Goal: Task Accomplishment & Management: Use online tool/utility

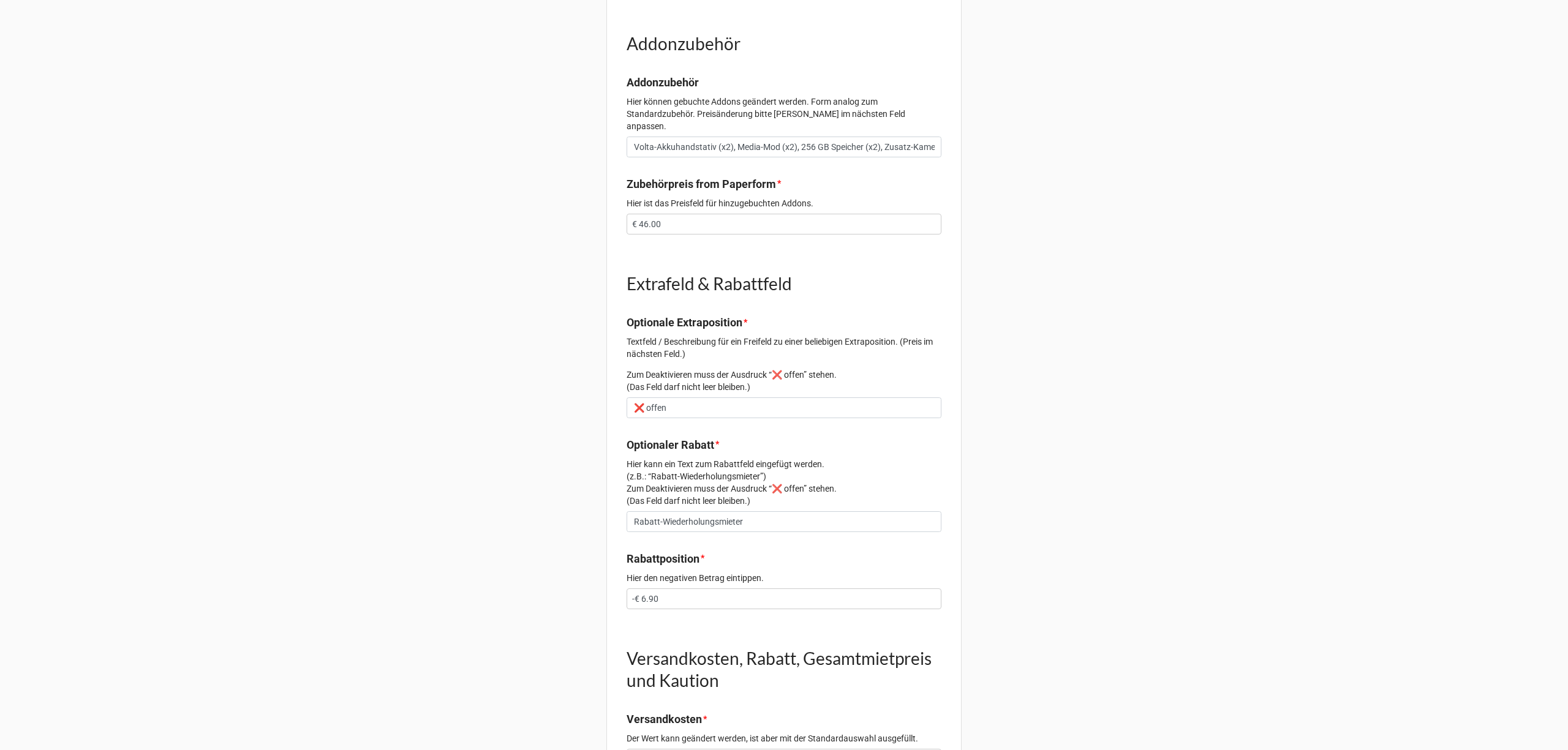
scroll to position [816, 0]
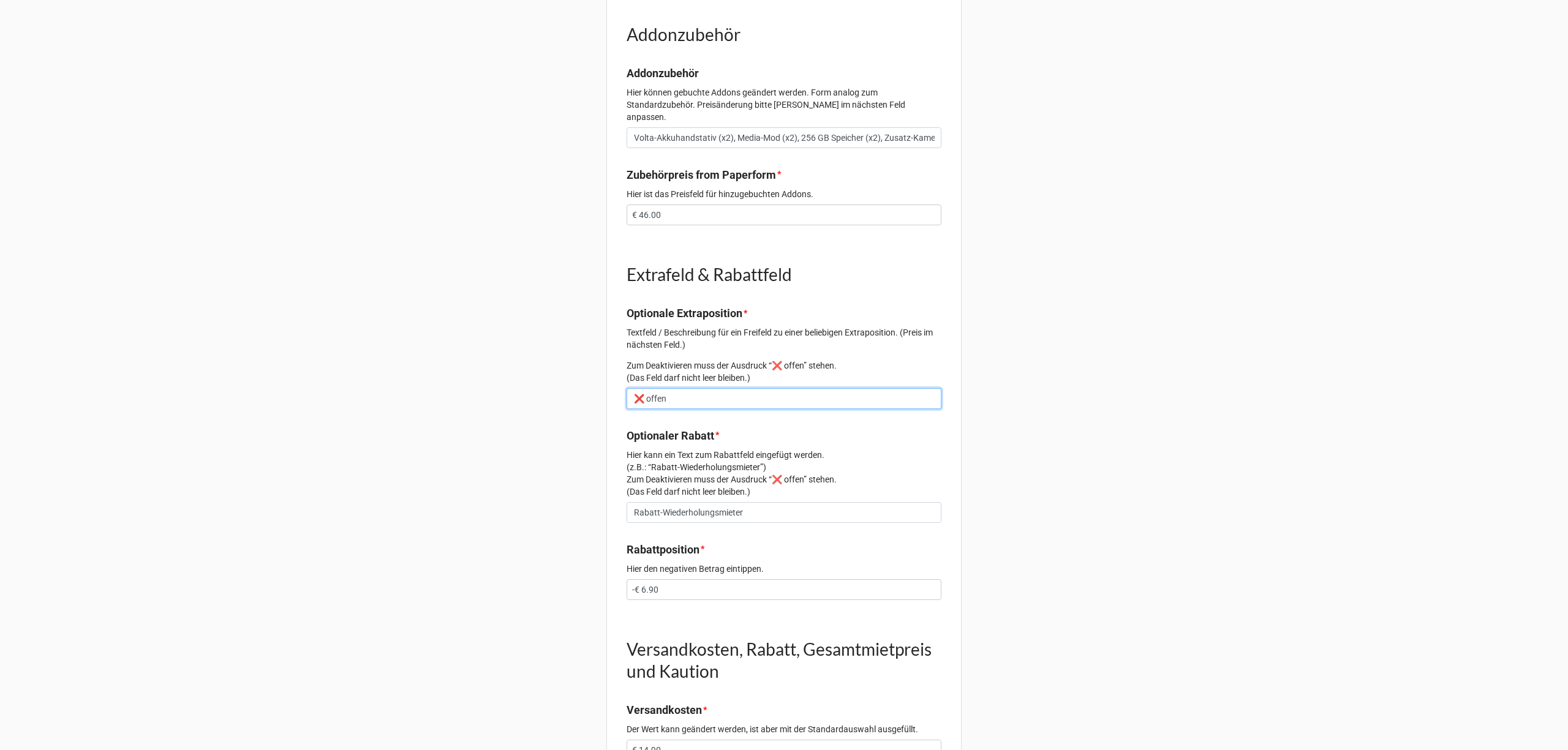
drag, startPoint x: 679, startPoint y: 387, endPoint x: 598, endPoint y: 383, distance: 81.1
click at [598, 383] on div "Vorgang 2286 Email scherg@live.de Daten zur angefragten Kamera (Menge, Art und …" at bounding box center [784, 85] width 1568 height 1803
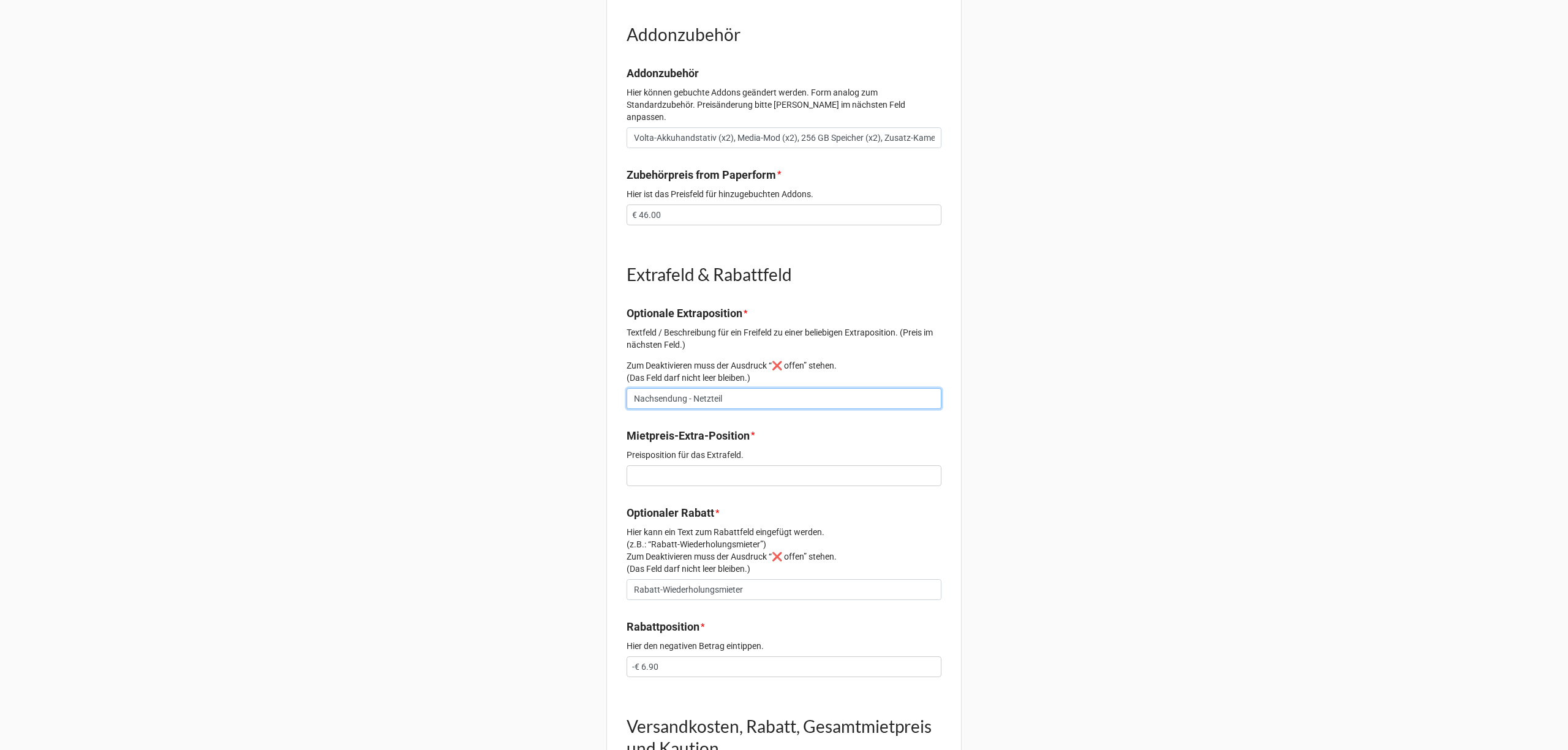
type input "Nachsendung - Netzteil"
type input "€ 4.00"
click at [668, 465] on input "text" at bounding box center [784, 476] width 314 height 21
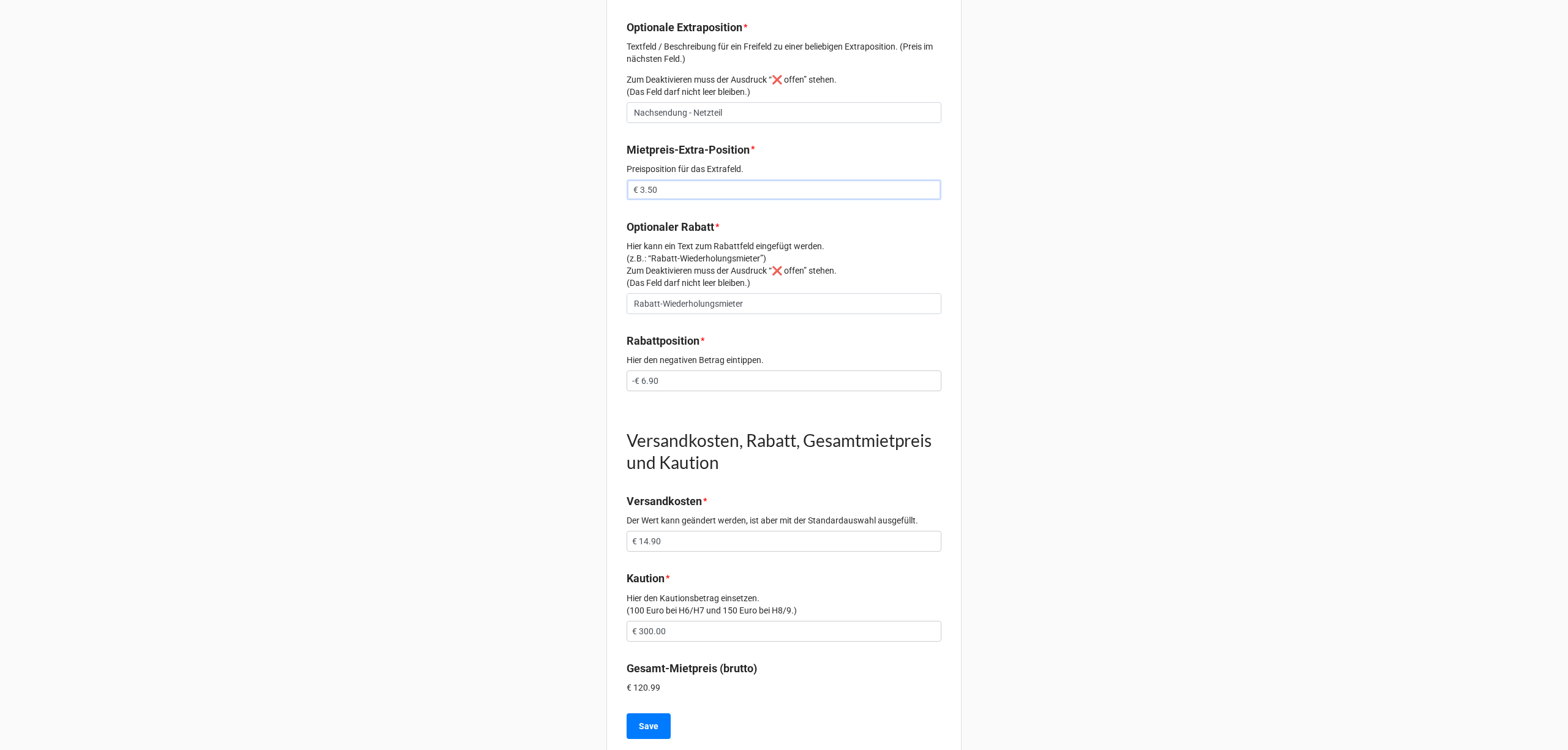
scroll to position [1119, 0]
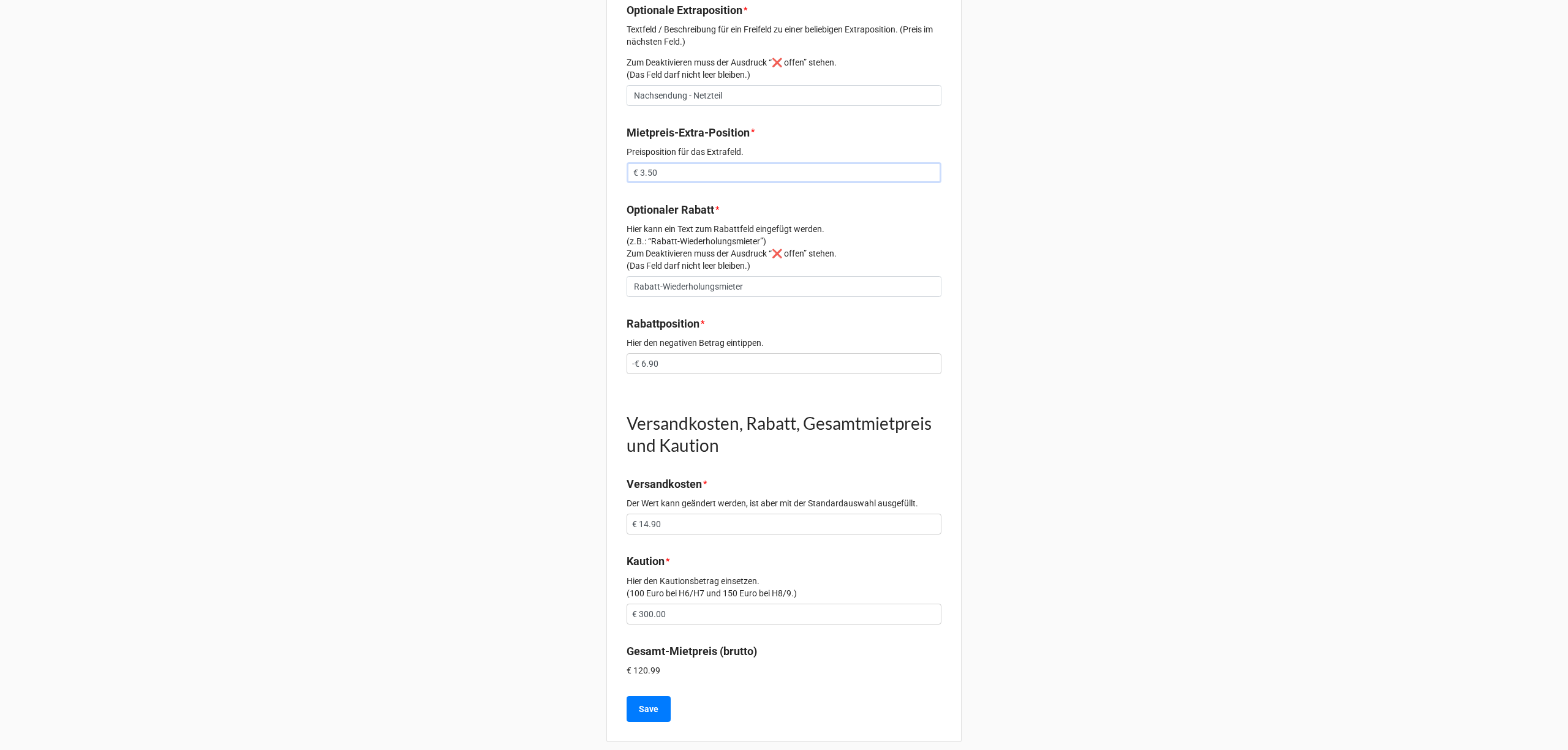
type input "€ 3.50"
click at [667, 606] on input "€ 300.00" at bounding box center [784, 614] width 314 height 21
drag, startPoint x: 653, startPoint y: 606, endPoint x: 642, endPoint y: 606, distance: 11.0
click at [649, 606] on input "€ 300.00" at bounding box center [784, 614] width 314 height 21
drag, startPoint x: 637, startPoint y: 606, endPoint x: 768, endPoint y: 591, distance: 131.9
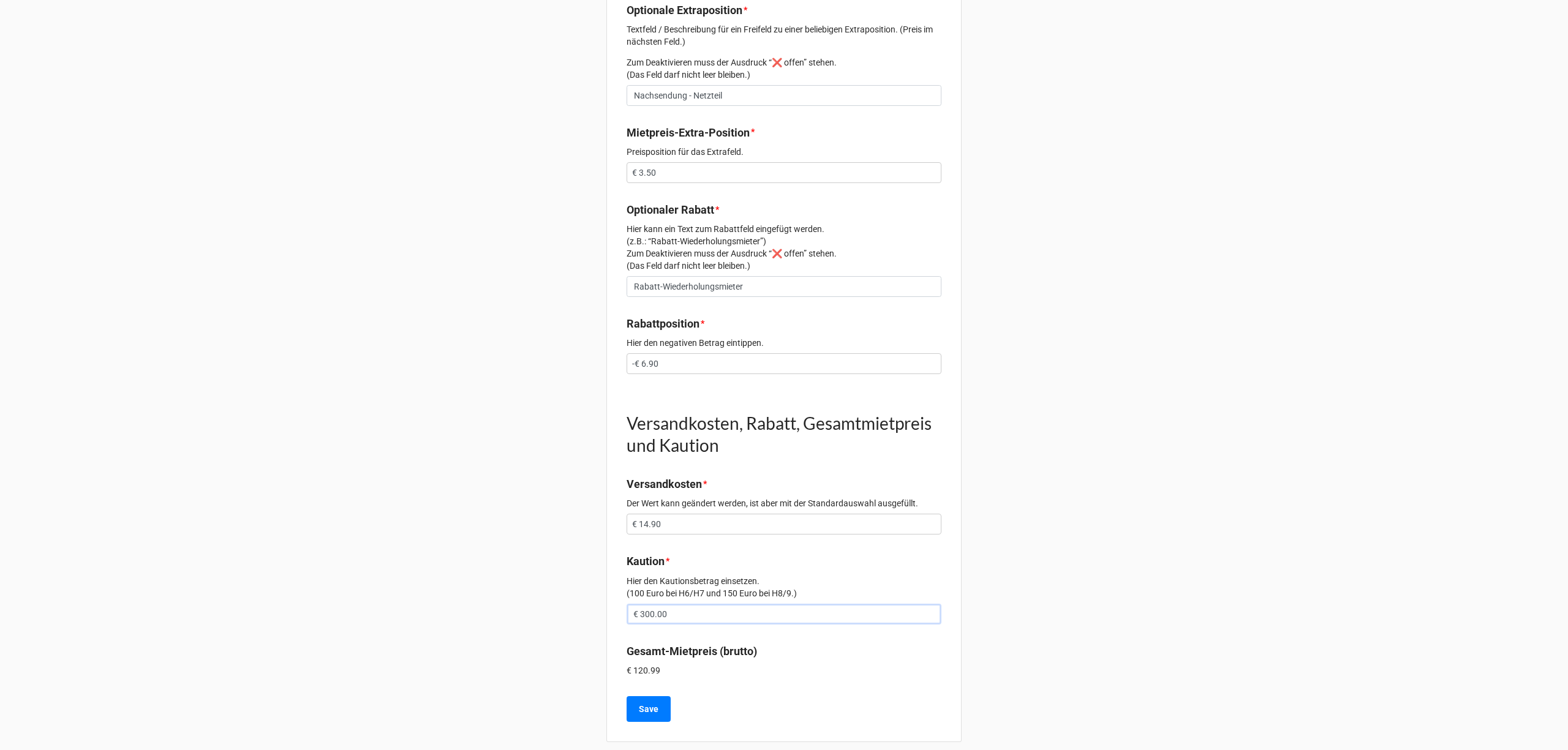
click at [745, 604] on input "€ 300.00" at bounding box center [784, 614] width 314 height 21
type input "€ 296.50"
click at [635, 696] on button "Save" at bounding box center [648, 708] width 44 height 26
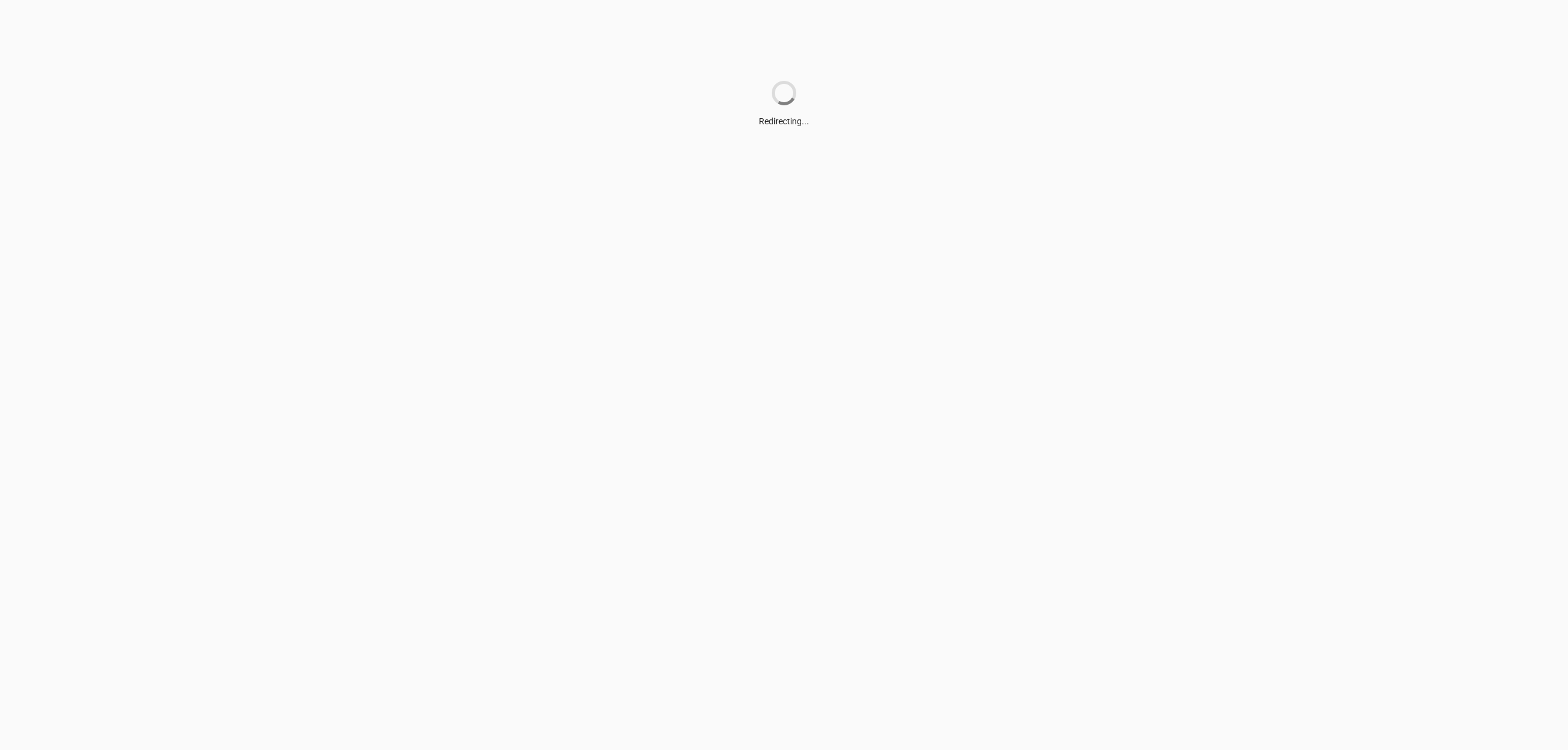
scroll to position [0, 0]
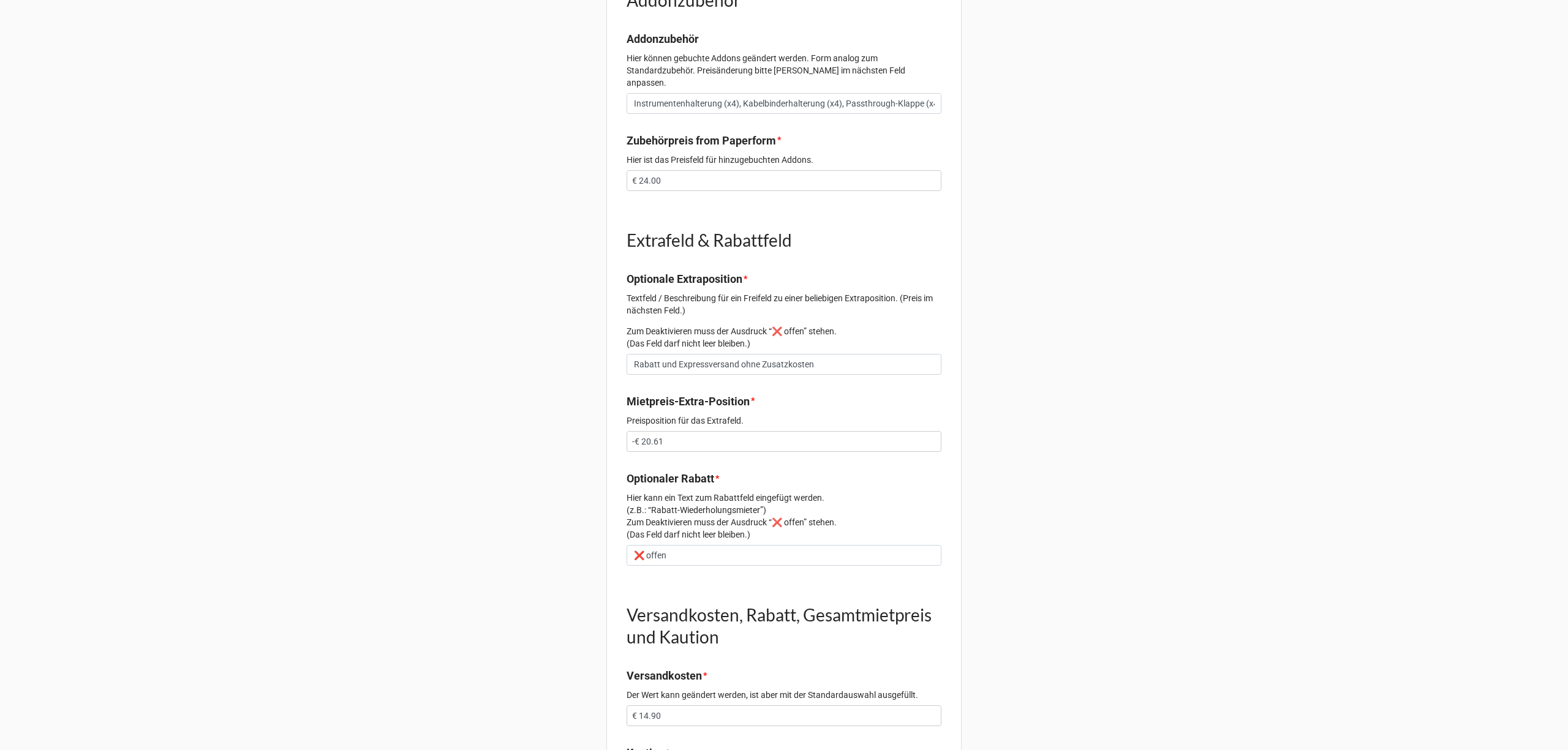
scroll to position [897, 0]
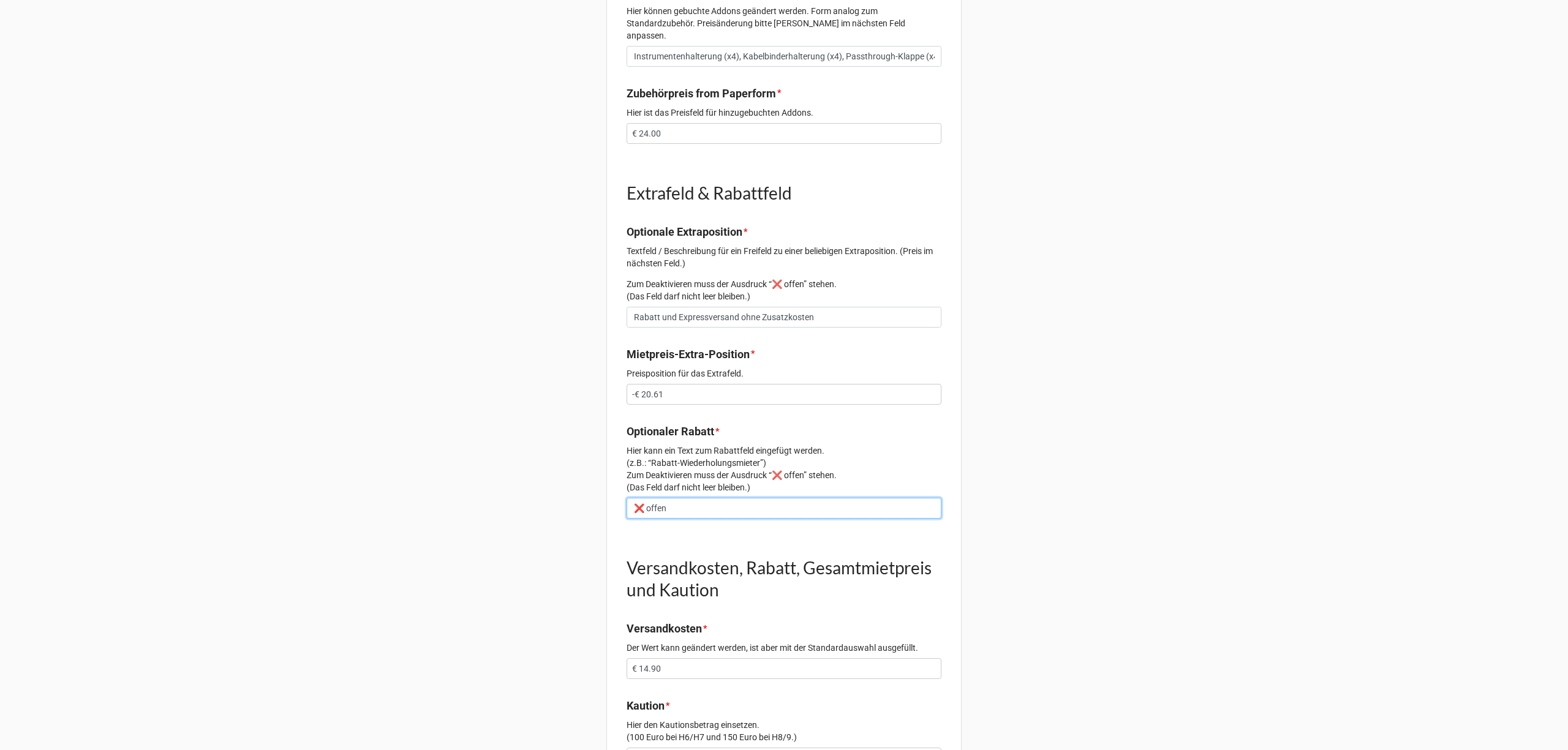
drag, startPoint x: 714, startPoint y: 498, endPoint x: 526, endPoint y: 491, distance: 188.1
click at [526, 491] on div "Vorgang 2311 Email [EMAIL_ADDRESS][DOMAIN_NAME] Daten zur angefragten Kamera (M…" at bounding box center [784, 4] width 1568 height 1803
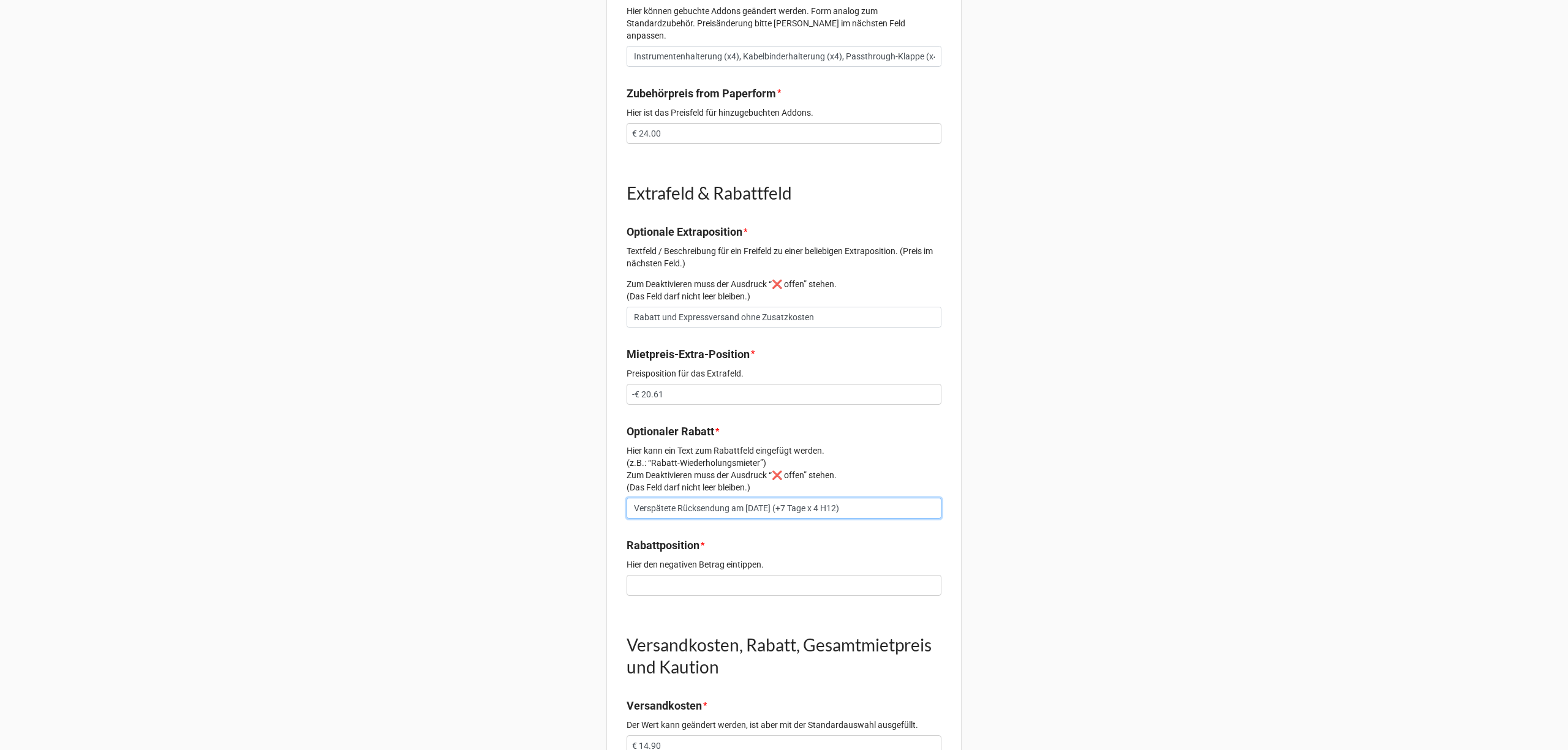
type input "Verspätete Rücksendung am [DATE] (+7 Tage x 4 H12)"
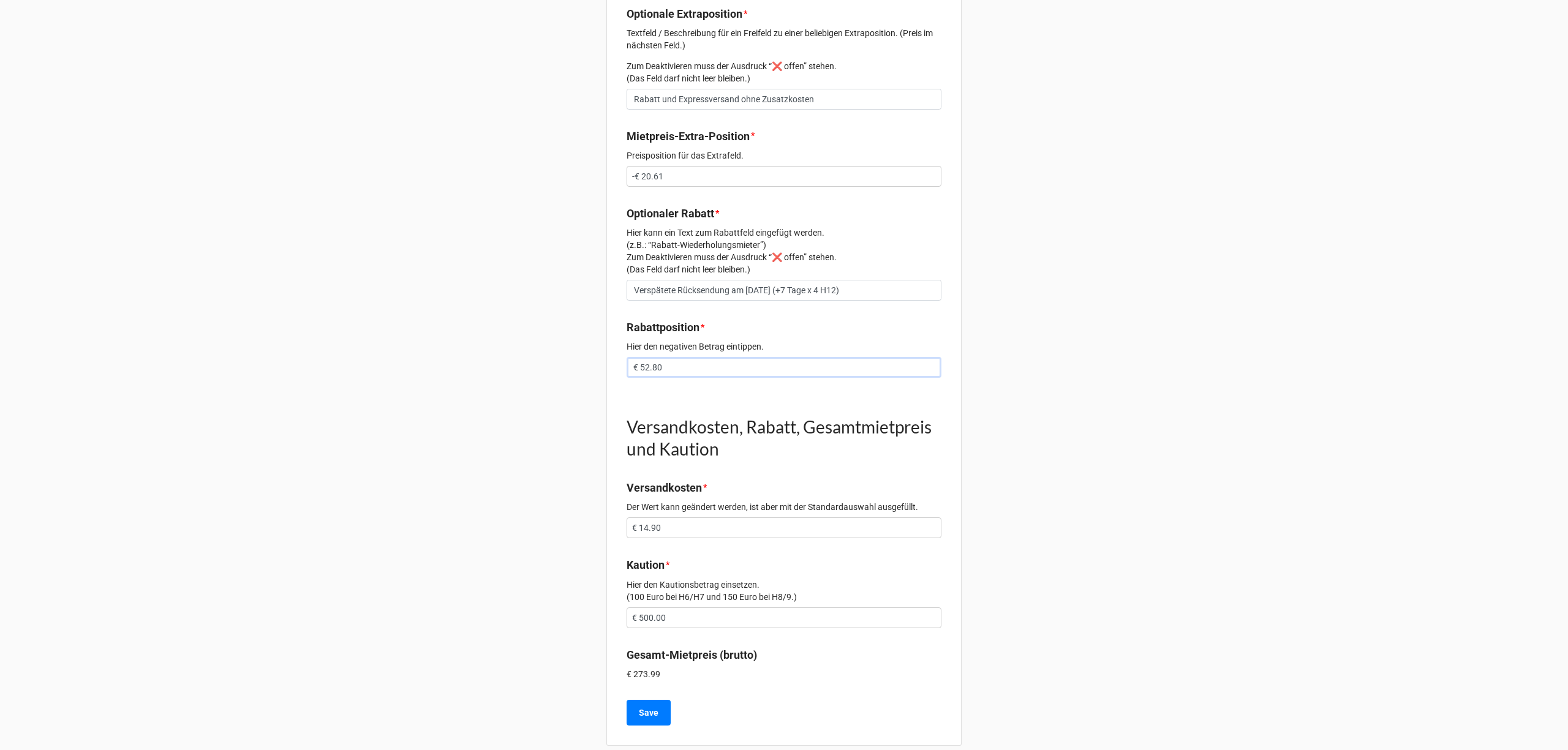
scroll to position [1119, 0]
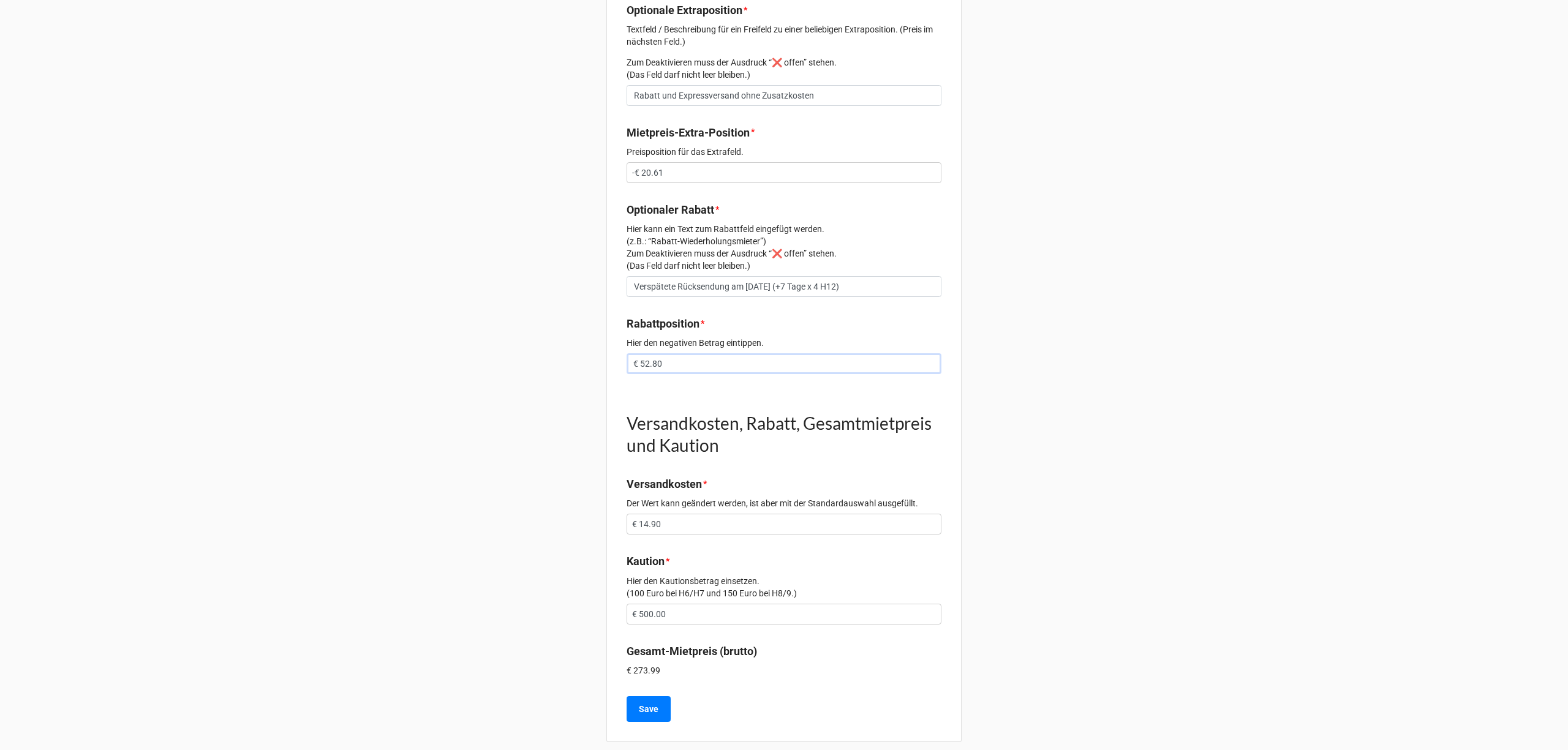
type input "€ 52.80"
drag, startPoint x: 664, startPoint y: 596, endPoint x: 625, endPoint y: 604, distance: 39.8
click at [627, 604] on input "€ 500.00" at bounding box center [784, 614] width 314 height 21
type input "€ 447.20"
click at [659, 696] on button "Save" at bounding box center [648, 708] width 44 height 26
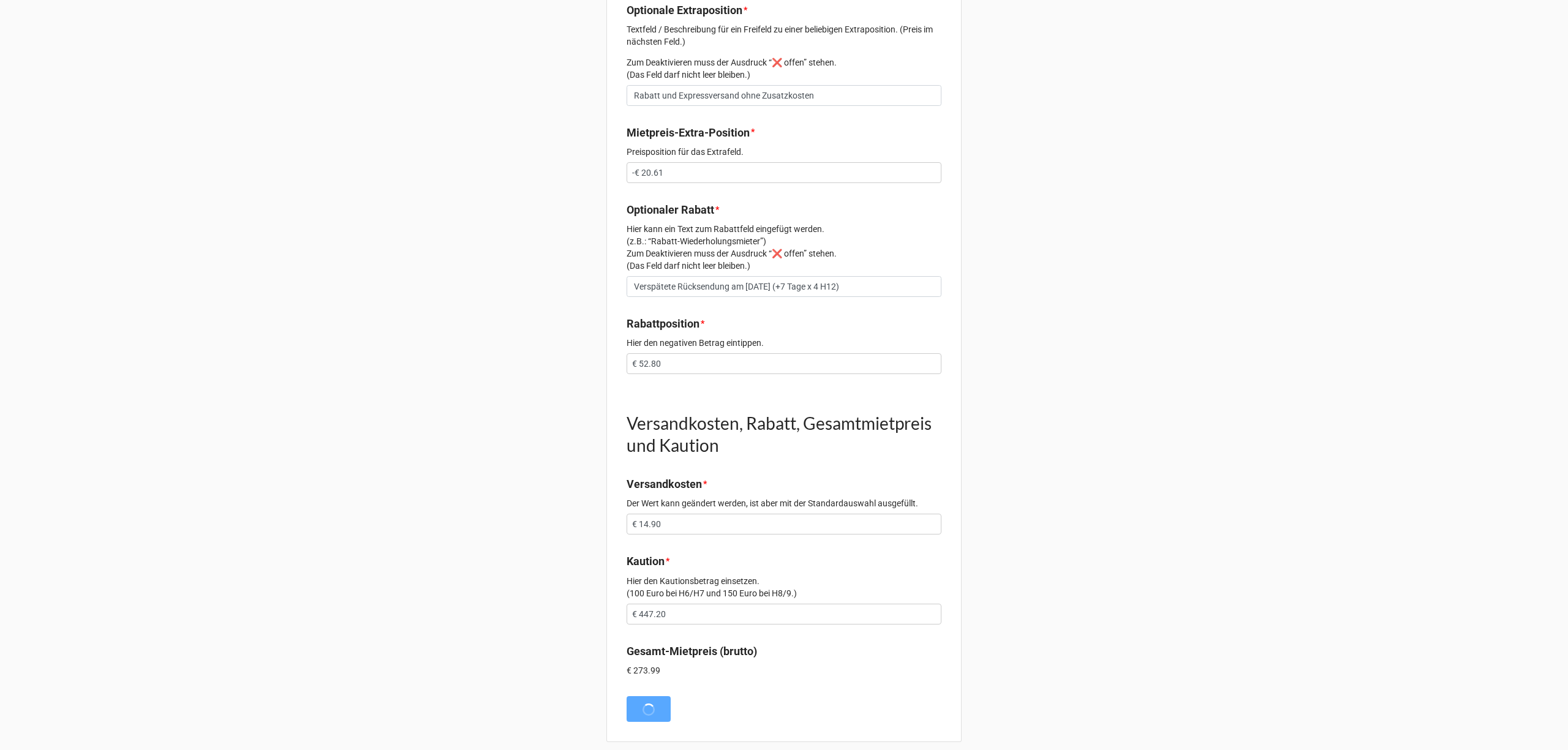
scroll to position [0, 0]
